Goal: Find contact information: Find contact information

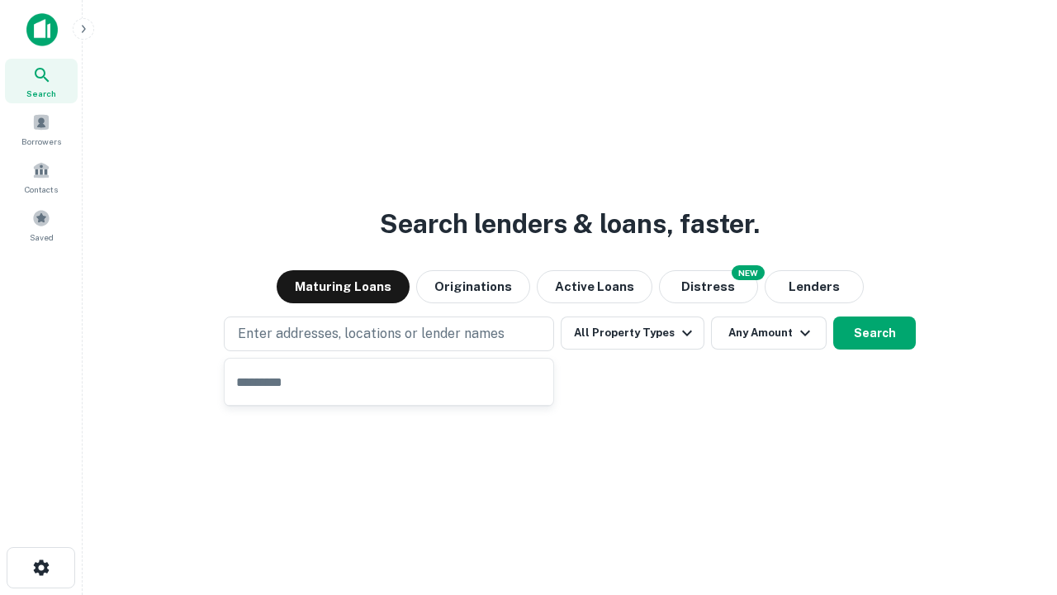
type input "**********"
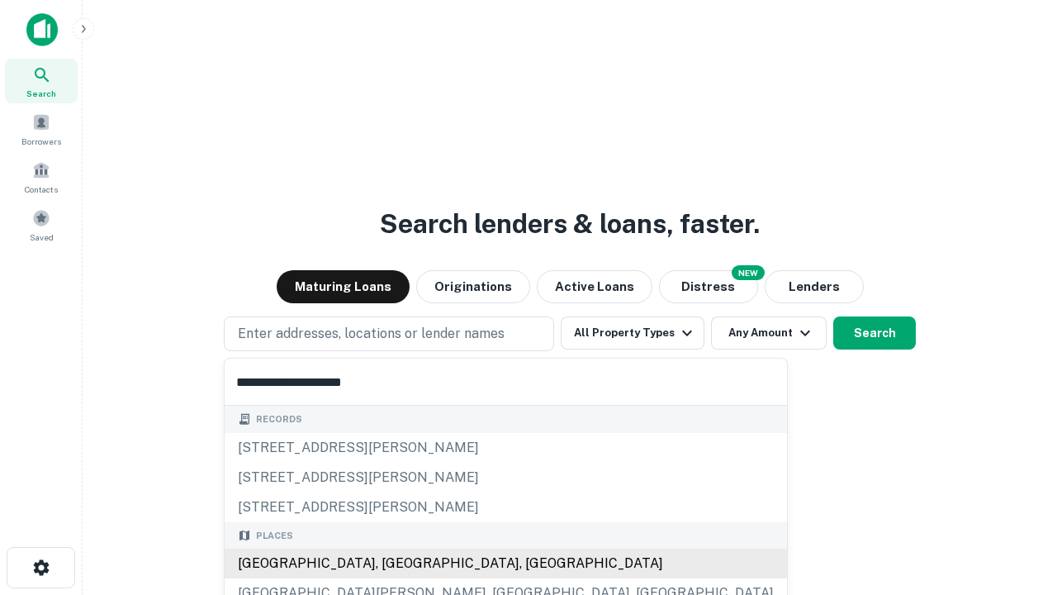
click at [395, 563] on div "[GEOGRAPHIC_DATA], [GEOGRAPHIC_DATA], [GEOGRAPHIC_DATA]" at bounding box center [506, 564] width 563 height 30
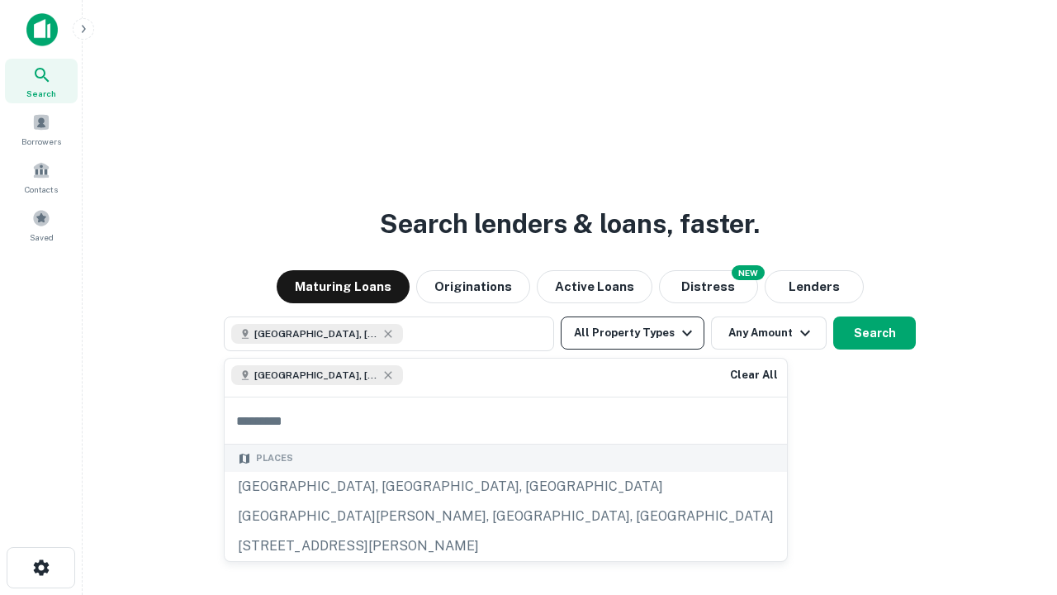
click at [633, 333] on button "All Property Types" at bounding box center [633, 332] width 144 height 33
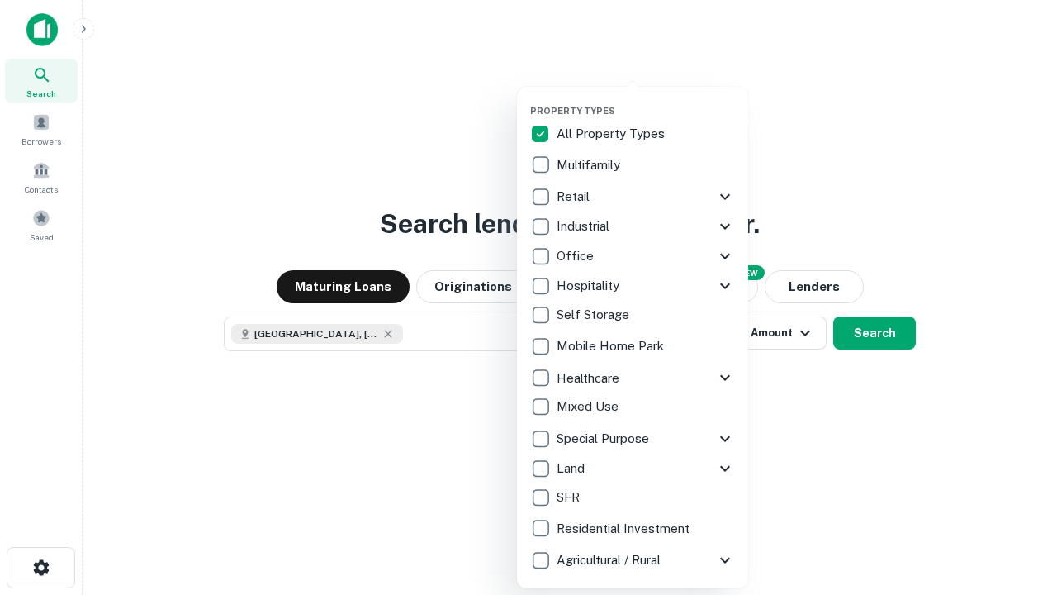
click at [646, 100] on button "button" at bounding box center [645, 100] width 231 height 1
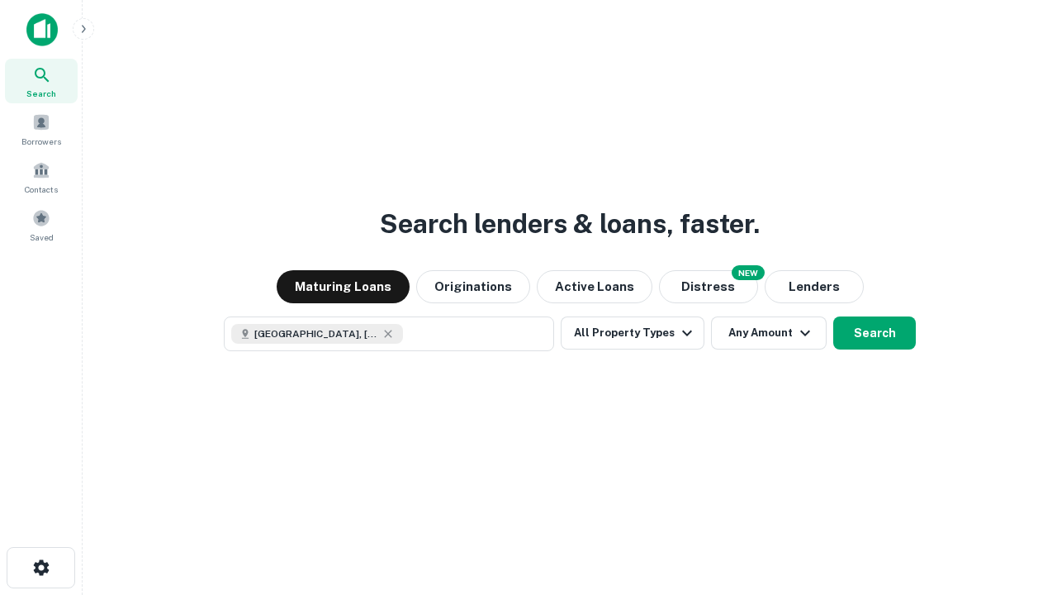
scroll to position [26, 0]
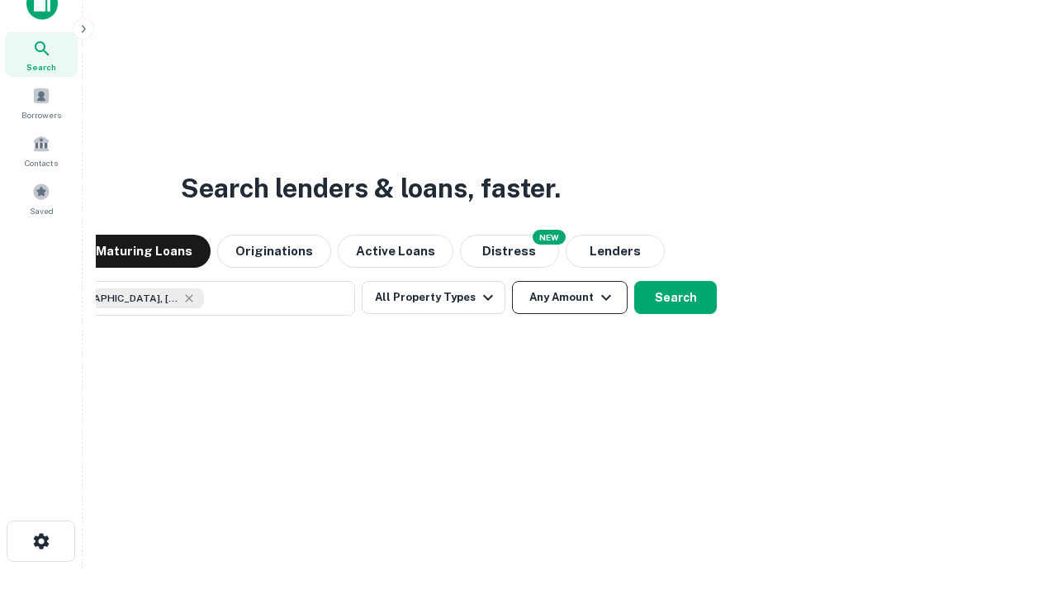
click at [512, 281] on button "Any Amount" at bounding box center [570, 297] width 116 height 33
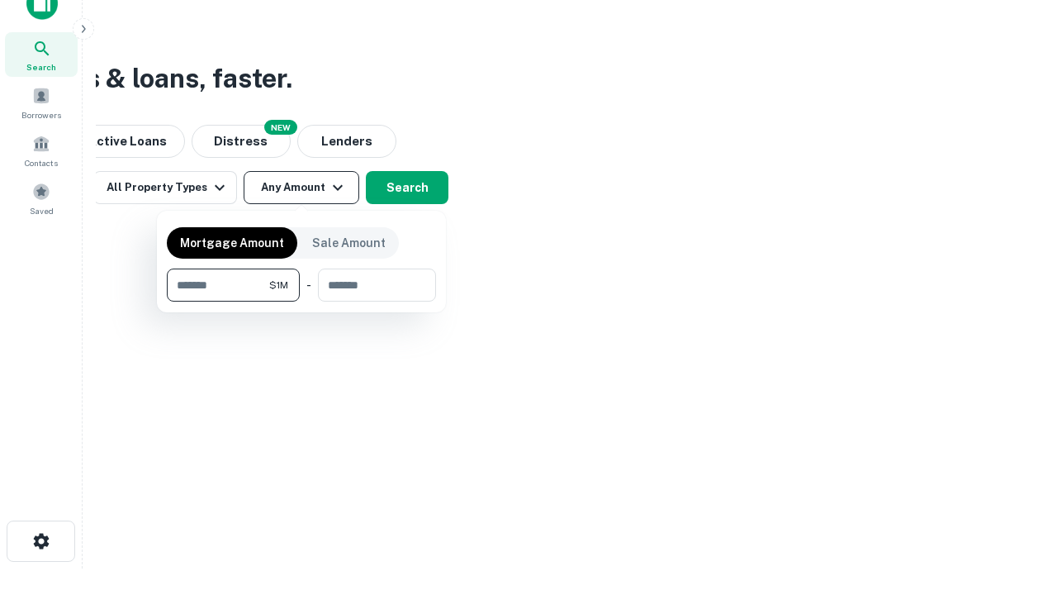
type input "*******"
click at [302, 302] on button "button" at bounding box center [301, 302] width 269 height 1
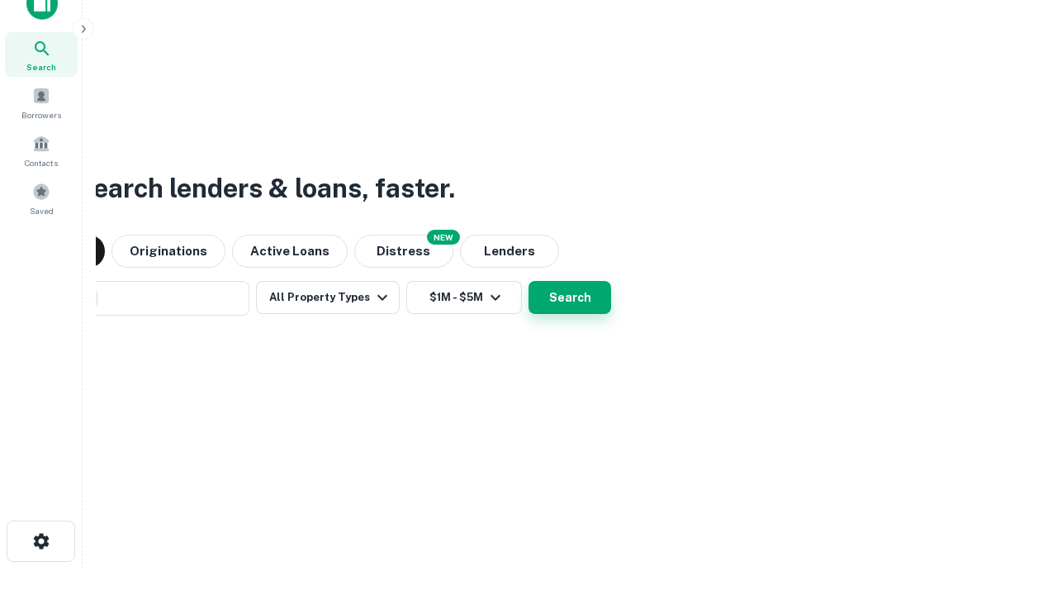
click at [529, 281] on button "Search" at bounding box center [570, 297] width 83 height 33
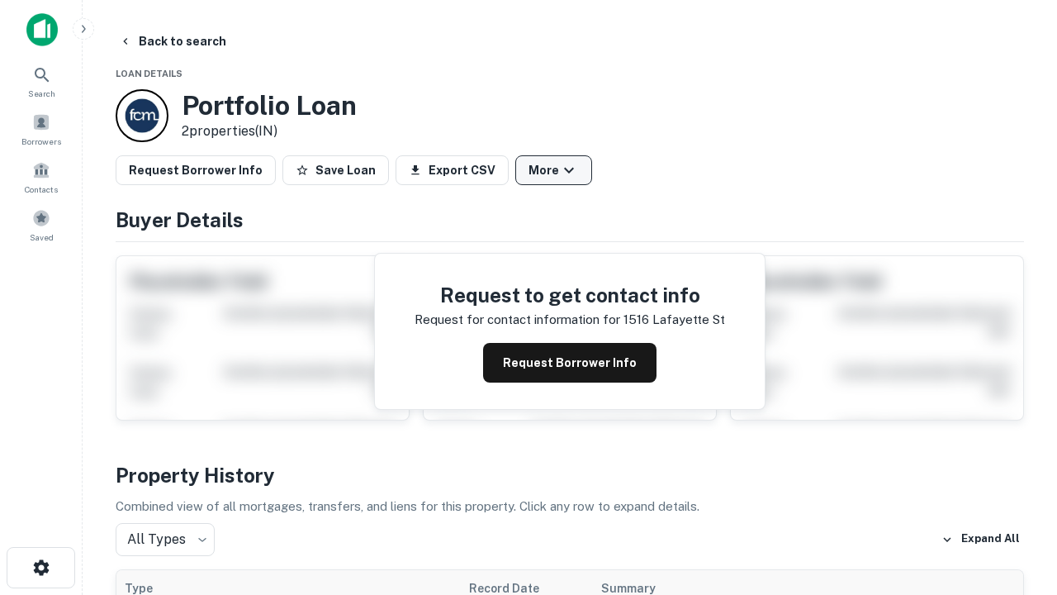
click at [554, 170] on button "More" at bounding box center [554, 170] width 77 height 30
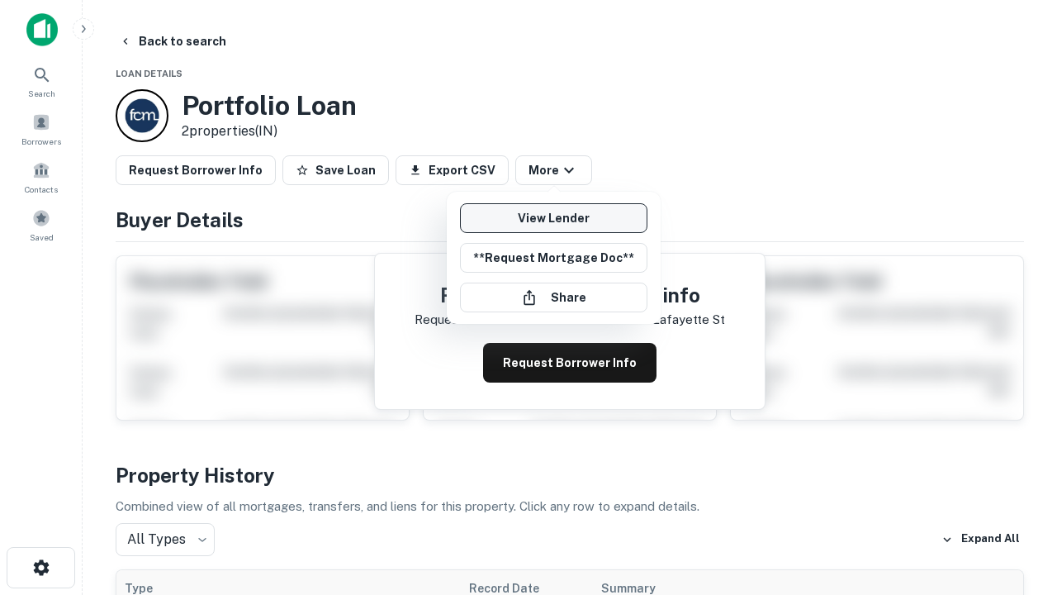
click at [554, 218] on link "View Lender" at bounding box center [554, 218] width 188 height 30
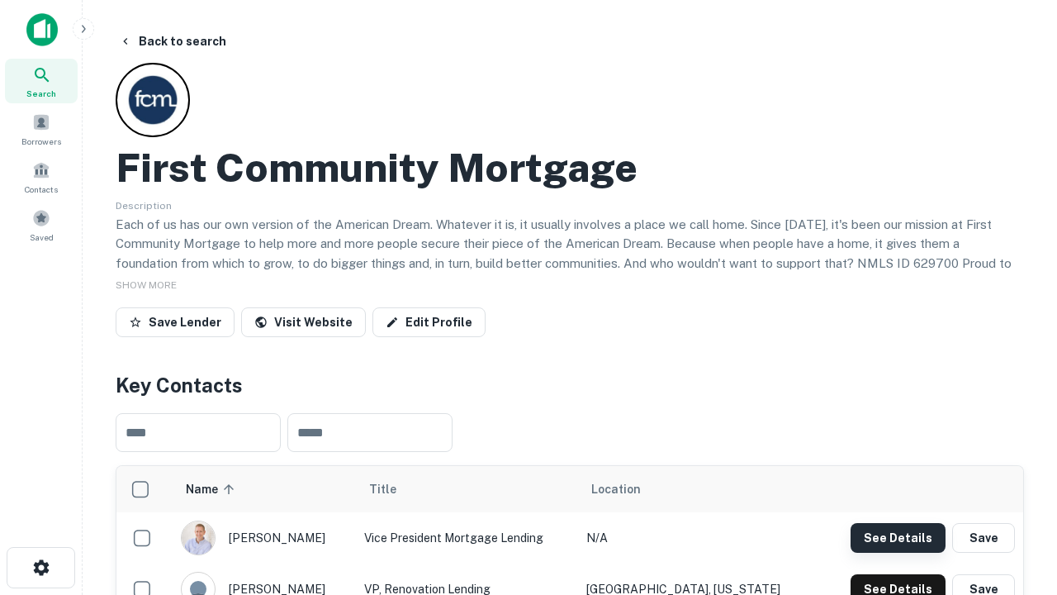
click at [898, 537] on button "See Details" at bounding box center [898, 538] width 95 height 30
click at [40, 568] on icon "button" at bounding box center [41, 568] width 20 height 20
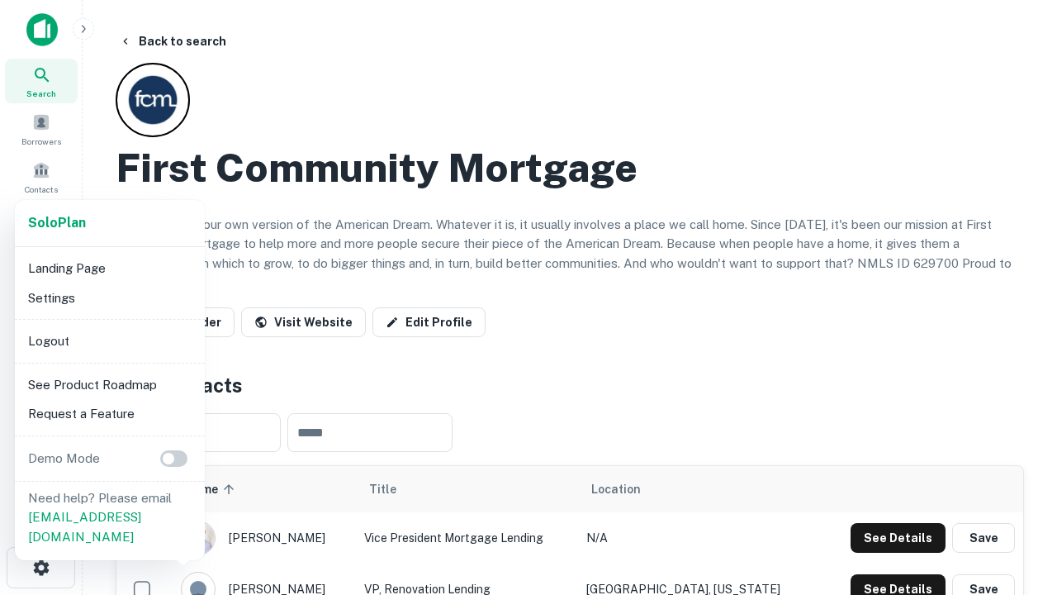
click at [109, 340] on li "Logout" at bounding box center [109, 341] width 177 height 30
